Goal: Navigation & Orientation: Find specific page/section

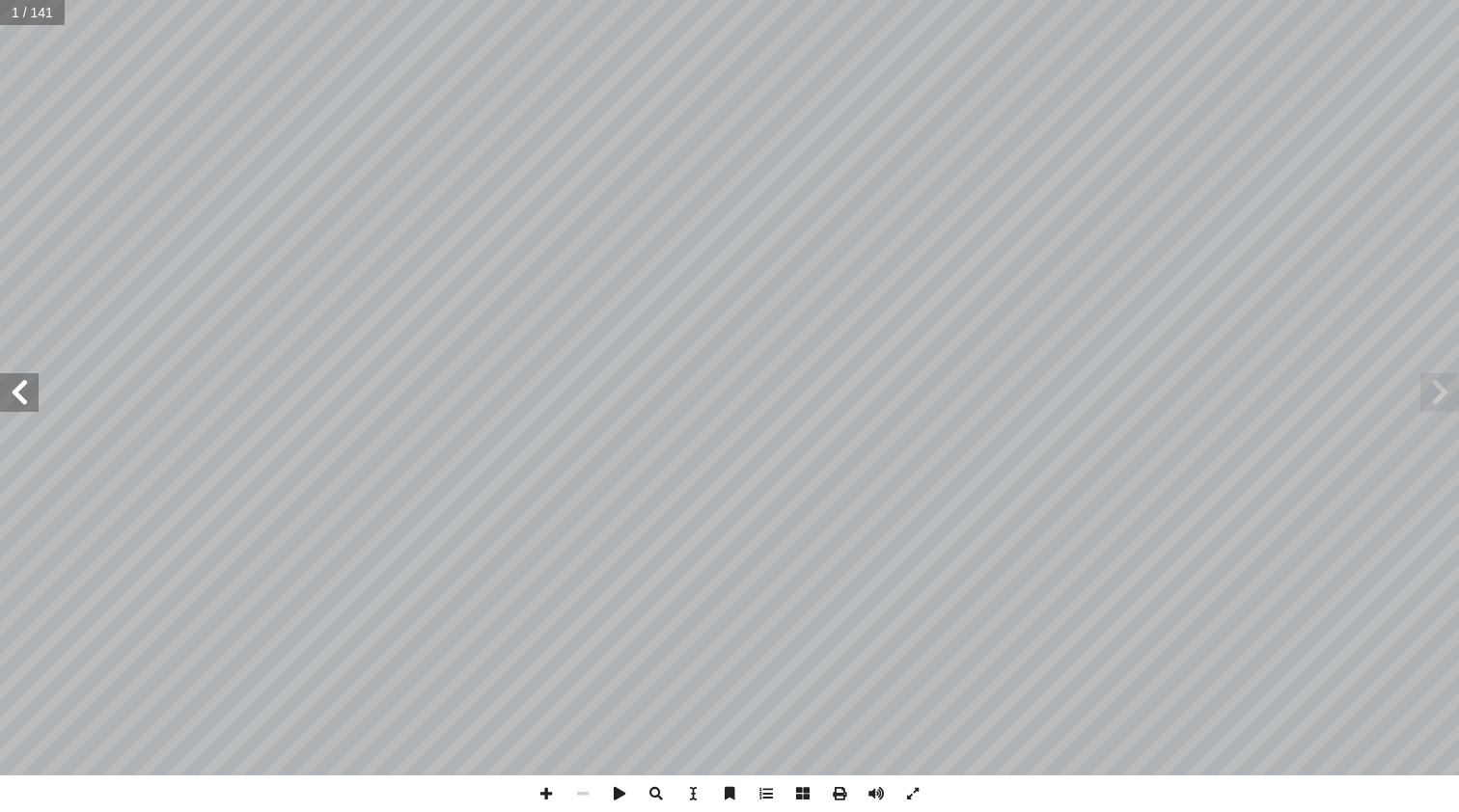
click at [23, 380] on span at bounding box center [19, 393] width 39 height 39
click at [1443, 398] on span at bounding box center [1441, 393] width 39 height 39
click at [28, 18] on input "text" at bounding box center [39, 13] width 78 height 25
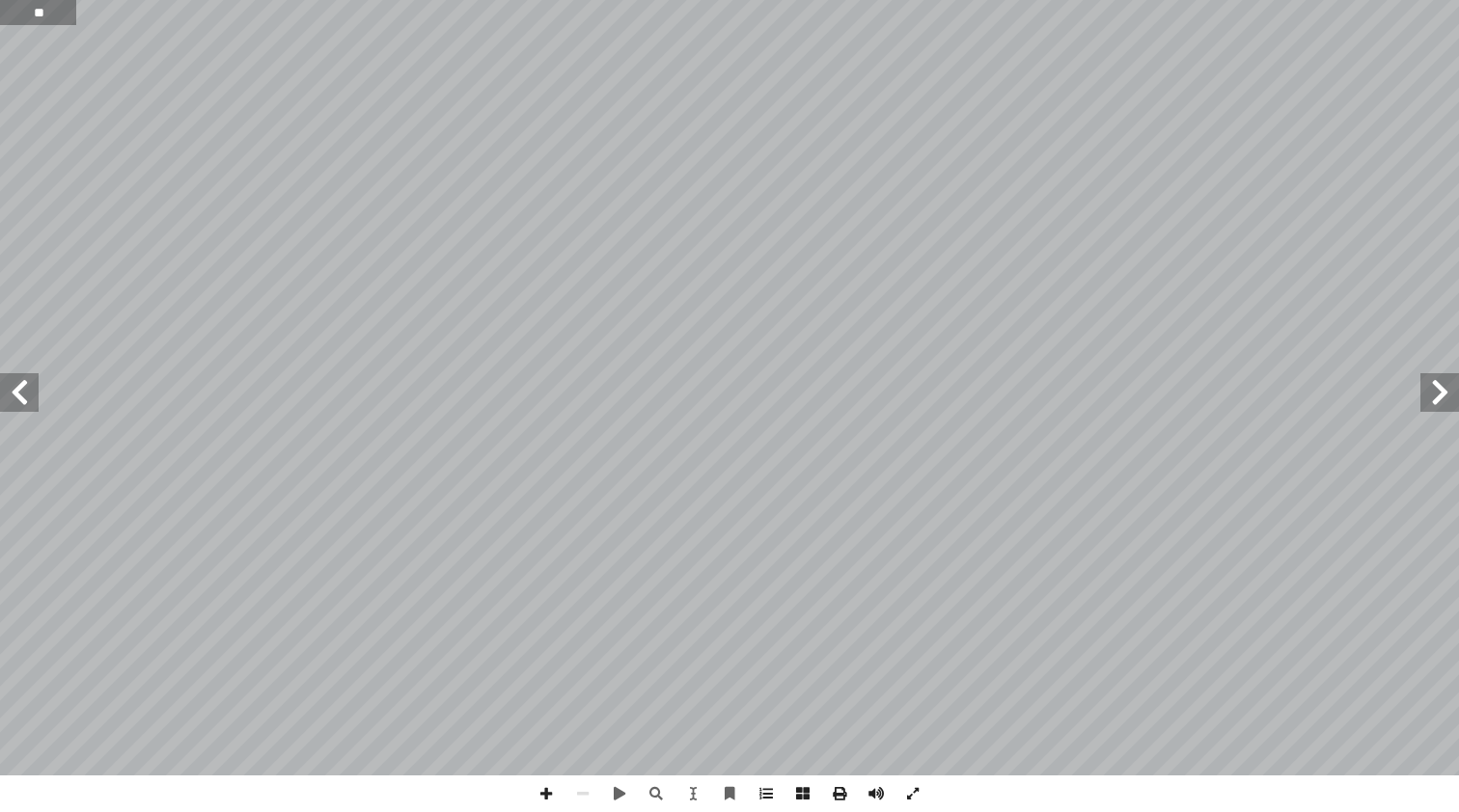
type input "**"
click at [55, 18] on input "text" at bounding box center [39, 13] width 78 height 25
type input "**"
click at [20, 396] on span at bounding box center [19, 393] width 39 height 39
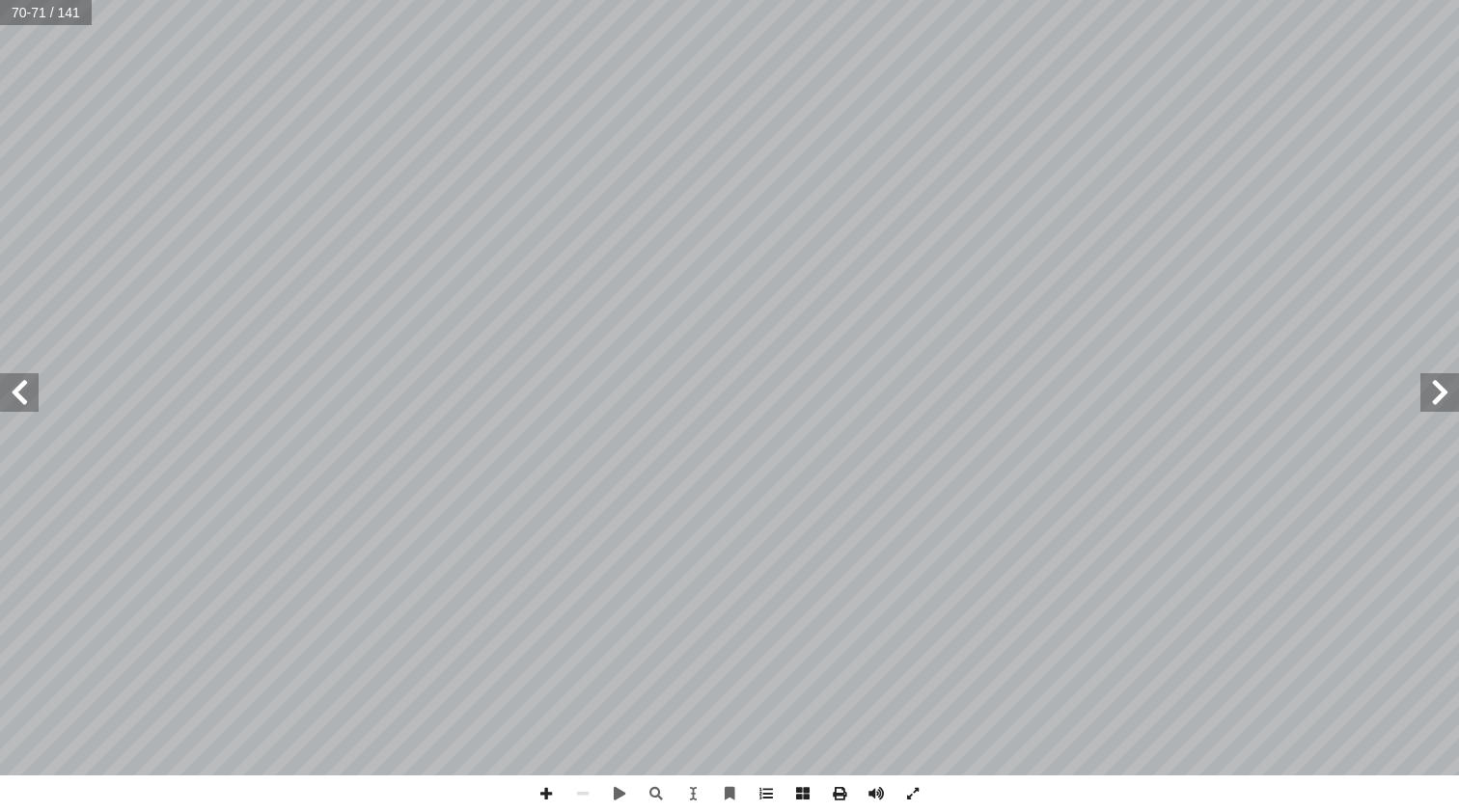
click at [20, 396] on span at bounding box center [19, 393] width 39 height 39
click at [45, 22] on input "text" at bounding box center [46, 13] width 92 height 25
type input "*"
click at [20, 398] on span at bounding box center [19, 393] width 39 height 39
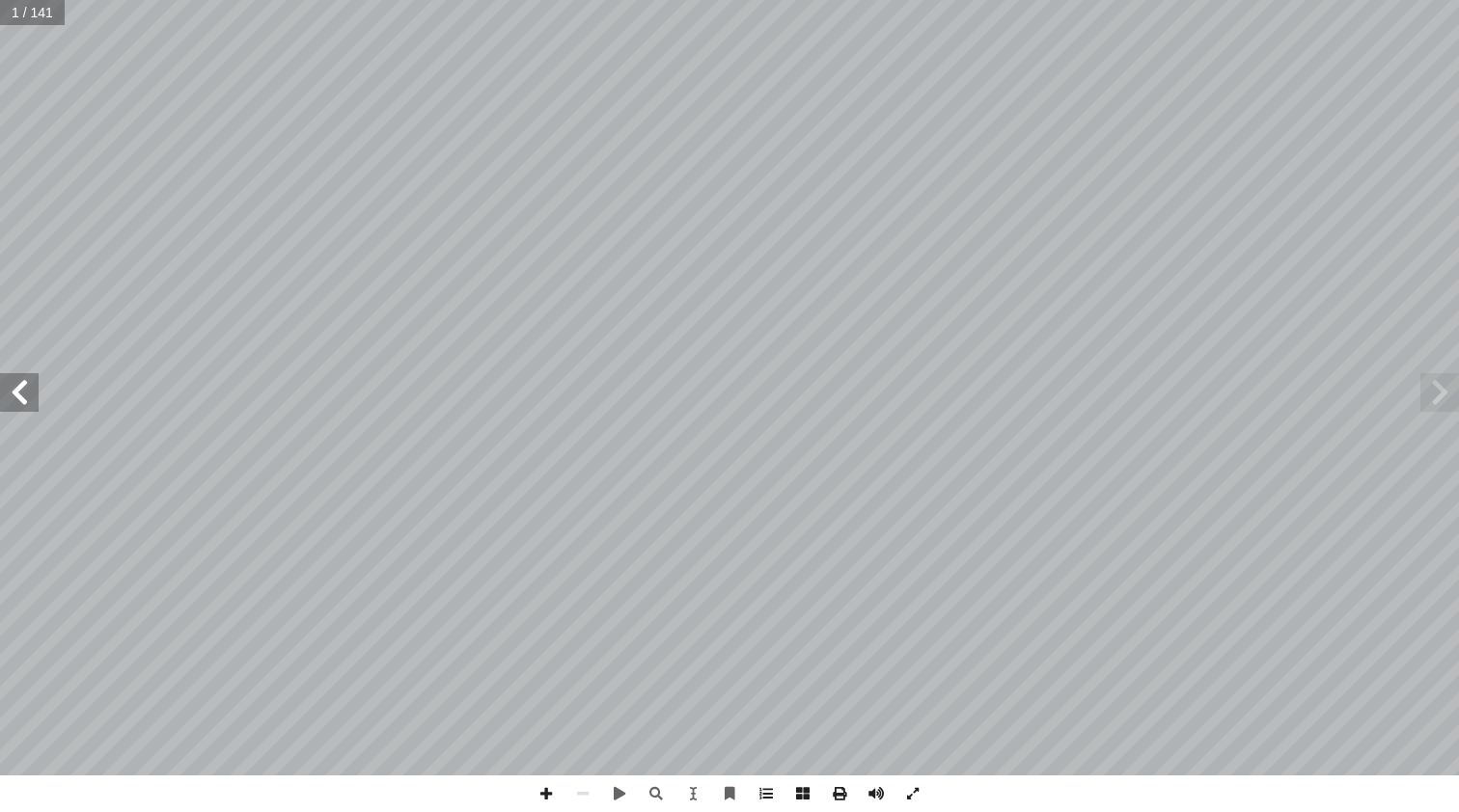
click at [20, 398] on span at bounding box center [19, 393] width 39 height 39
